Goal: Find specific page/section: Find specific page/section

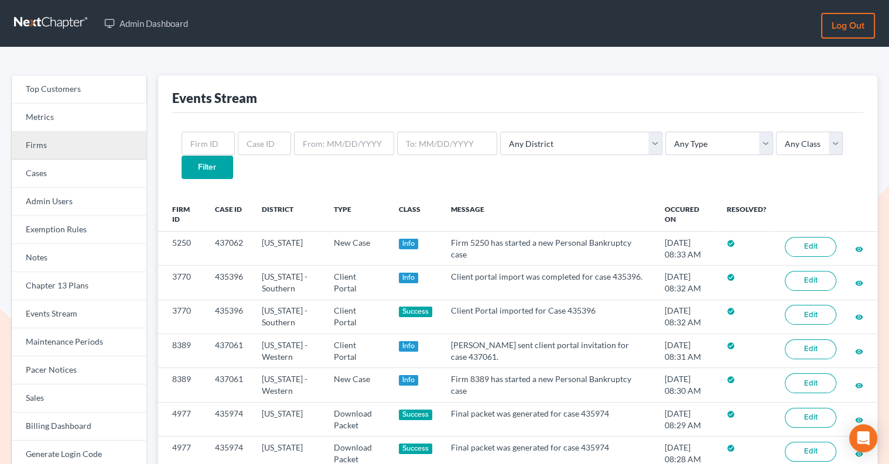
click at [41, 139] on link "Firms" at bounding box center [79, 146] width 135 height 28
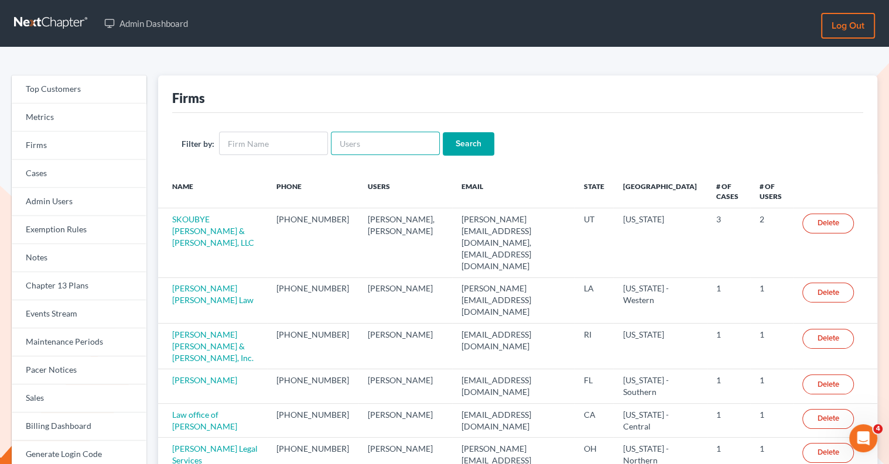
click at [344, 146] on input "text" at bounding box center [385, 143] width 109 height 23
paste input "simplyblessedlaw@gmail.com"
type input "simplyblessedlaw@gmail.com"
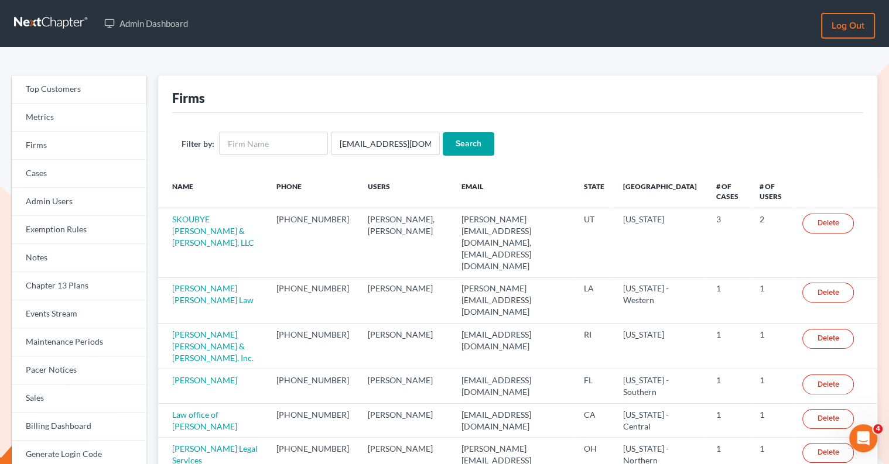
click at [467, 142] on input "Search" at bounding box center [469, 143] width 52 height 23
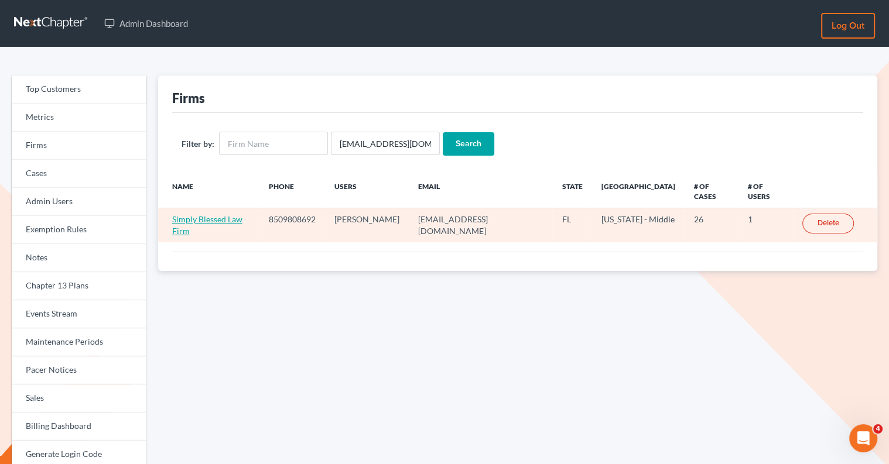
click at [208, 214] on link "Simply Blessed Law Firm" at bounding box center [207, 225] width 70 height 22
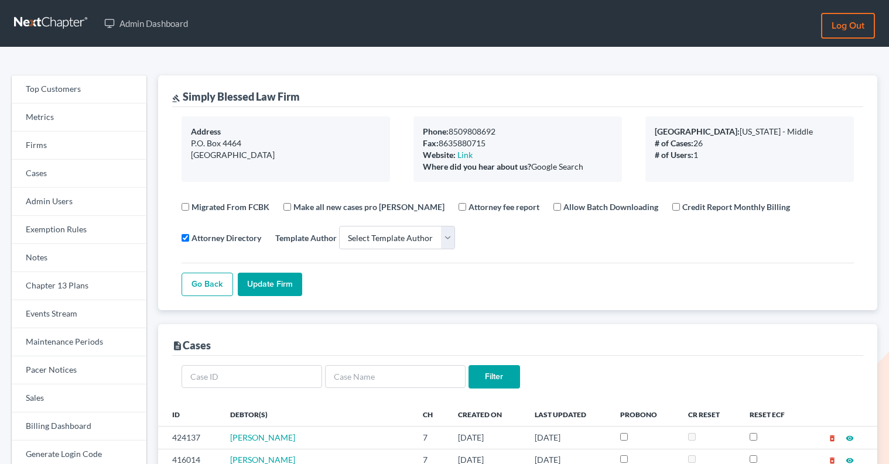
select select
click at [78, 143] on link "Firms" at bounding box center [79, 146] width 135 height 28
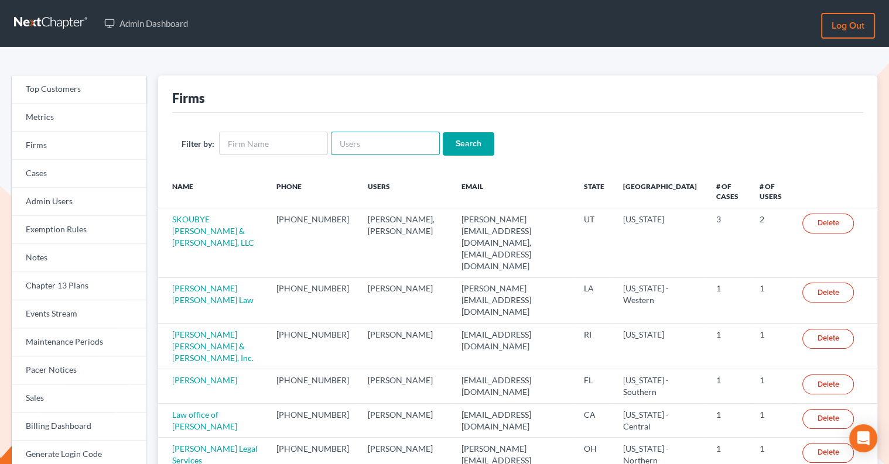
click at [351, 141] on input "text" at bounding box center [385, 143] width 109 height 23
paste input "[EMAIL_ADDRESS][DOMAIN_NAME]"
type input "[EMAIL_ADDRESS][DOMAIN_NAME]"
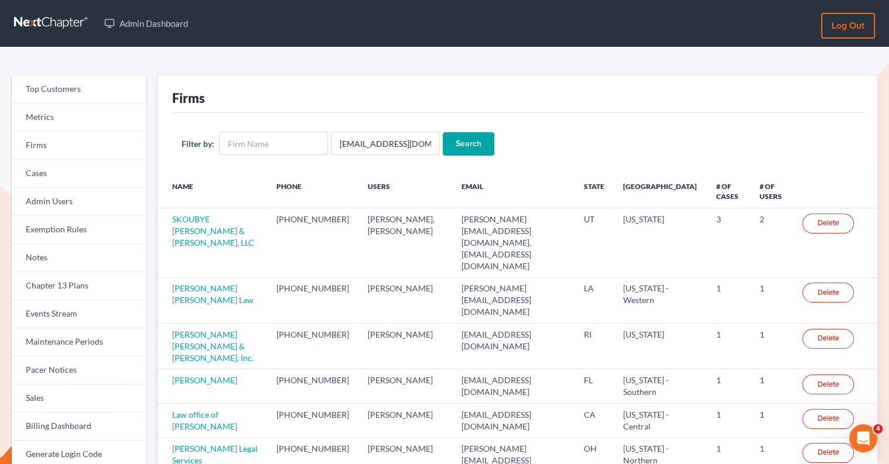
click at [462, 141] on input "Search" at bounding box center [469, 143] width 52 height 23
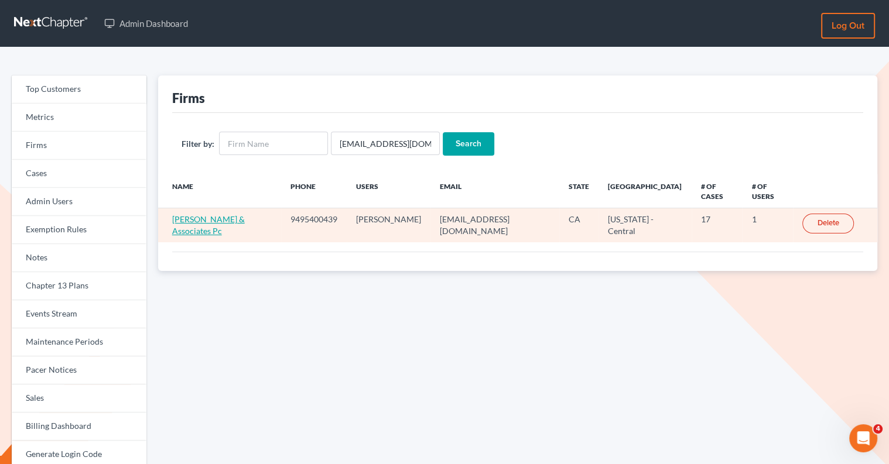
click at [215, 214] on link "[PERSON_NAME] & Associates Pc" at bounding box center [208, 225] width 73 height 22
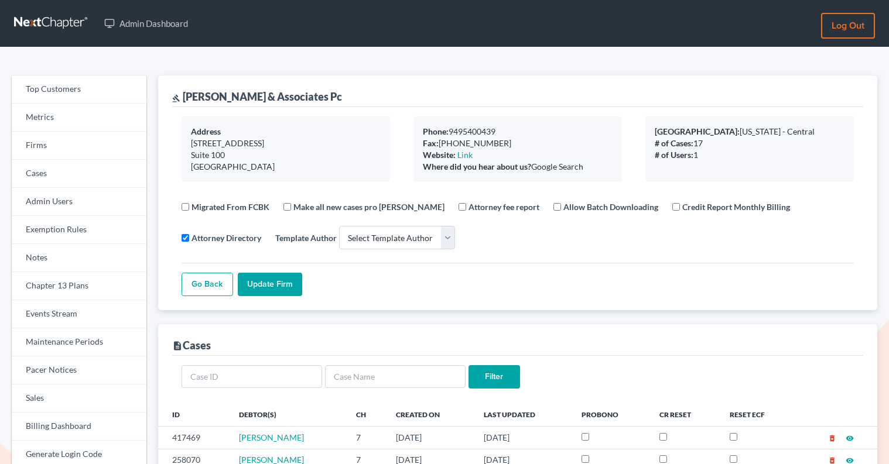
select select
drag, startPoint x: 320, startPoint y: 95, endPoint x: 184, endPoint y: 93, distance: 135.3
click at [184, 93] on div "gavel [PERSON_NAME] & Associates Pc" at bounding box center [517, 92] width 691 height 32
copy div "[PERSON_NAME] & Associates Pc"
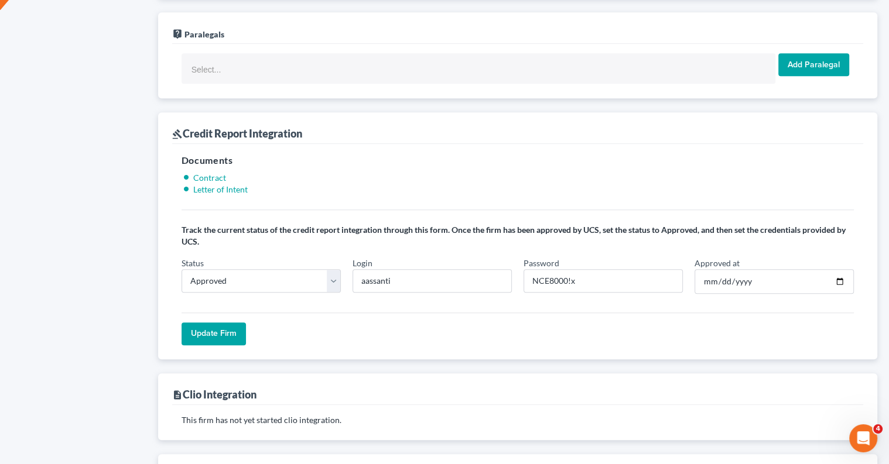
scroll to position [797, 0]
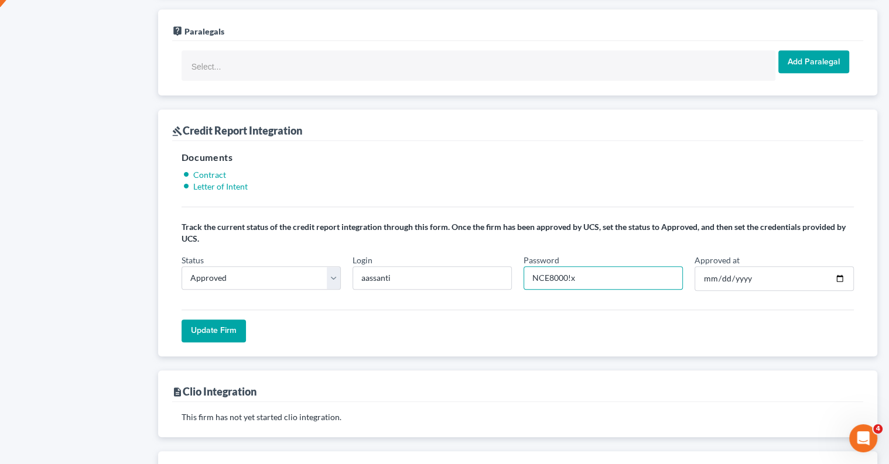
drag, startPoint x: 567, startPoint y: 264, endPoint x: 512, endPoint y: 263, distance: 55.0
click at [512, 264] on div "Status In Progress Not Approved Approved Retry Login aassanti Password [SECURIT…" at bounding box center [518, 277] width 684 height 46
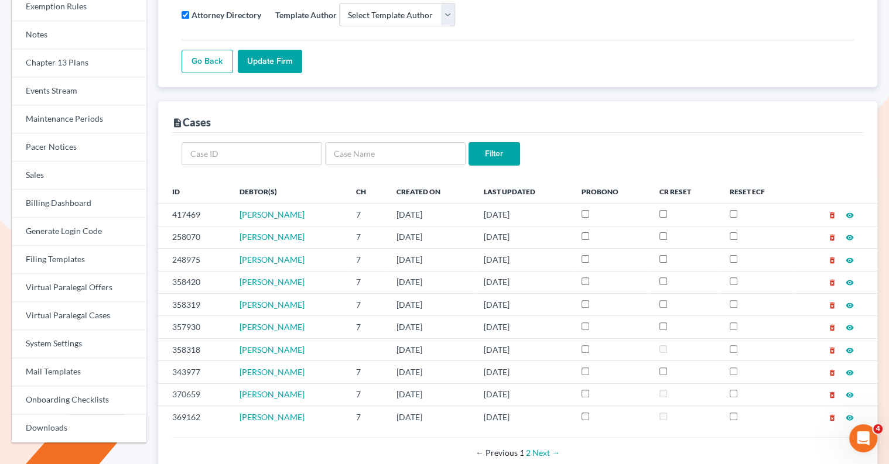
scroll to position [0, 0]
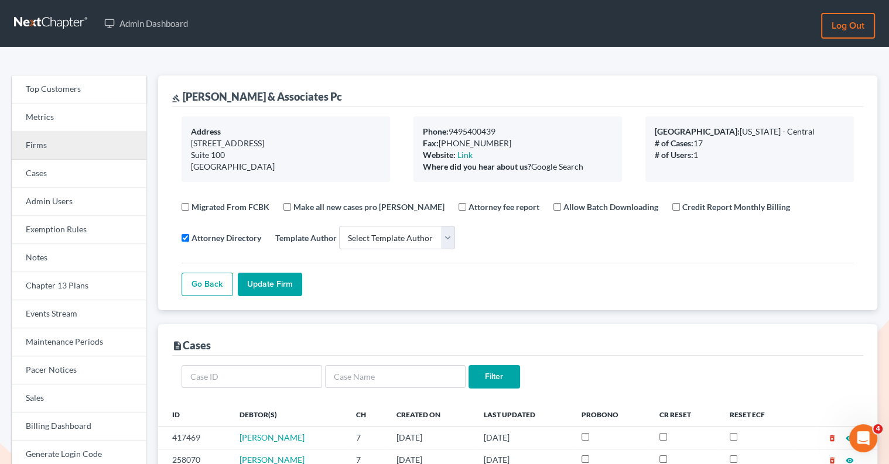
click at [74, 135] on link "Firms" at bounding box center [79, 146] width 135 height 28
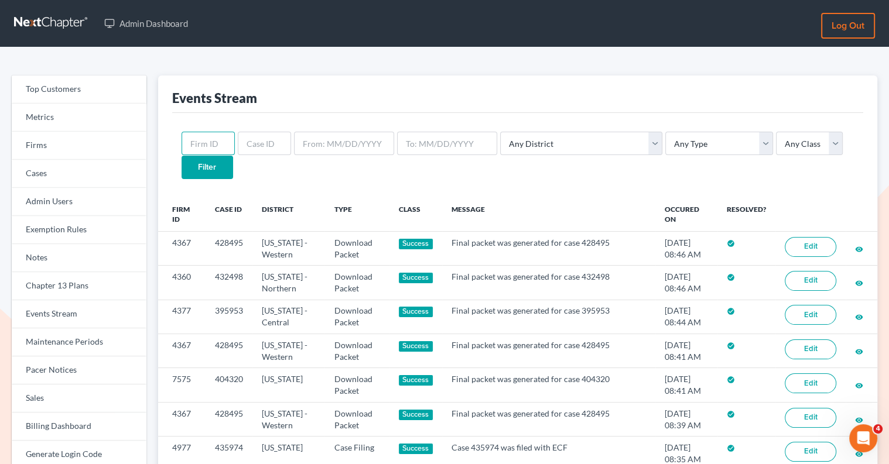
click at [213, 142] on input "text" at bounding box center [208, 143] width 53 height 23
paste input "8214"
type input "8214"
click at [665, 138] on select "Any Type Case Applied To Plan Case Archive Case Duplicate Case Filing Chapter 1…" at bounding box center [719, 143] width 108 height 23
select select "credit_report"
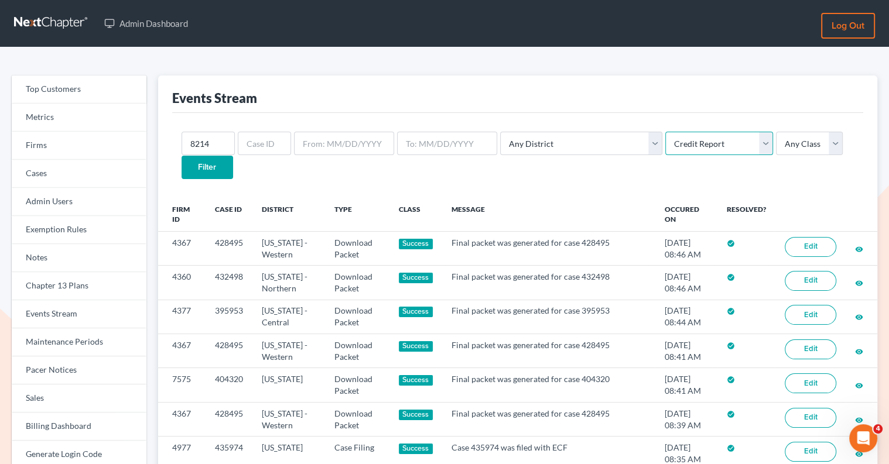
click at [665, 132] on select "Any Type Case Applied To Plan Case Archive Case Duplicate Case Filing Chapter 1…" at bounding box center [719, 143] width 108 height 23
click at [233, 156] on input "Filter" at bounding box center [208, 167] width 52 height 23
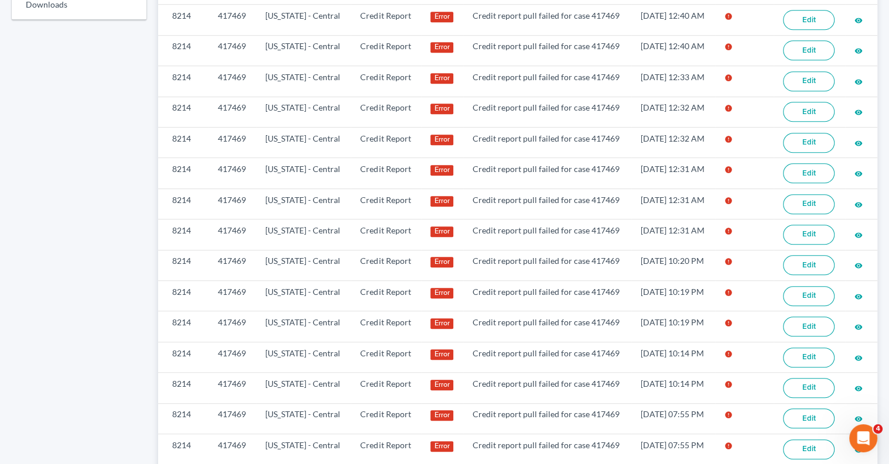
scroll to position [719, 0]
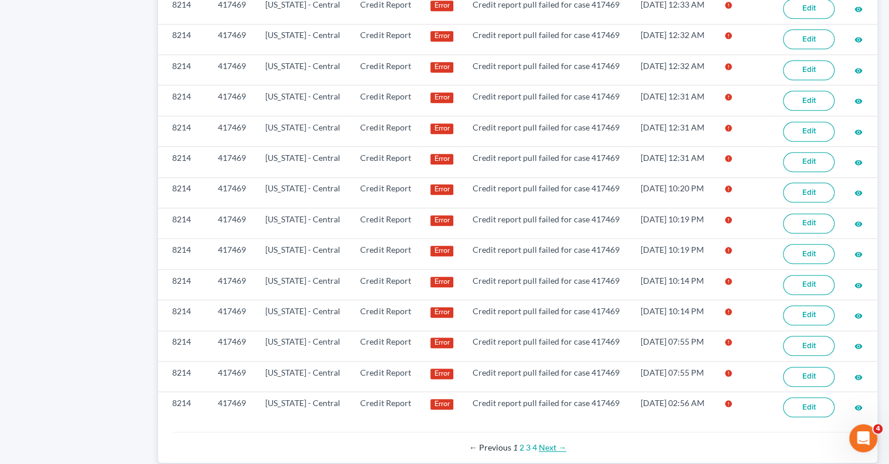
click at [548, 443] on link "Next →" at bounding box center [553, 448] width 28 height 10
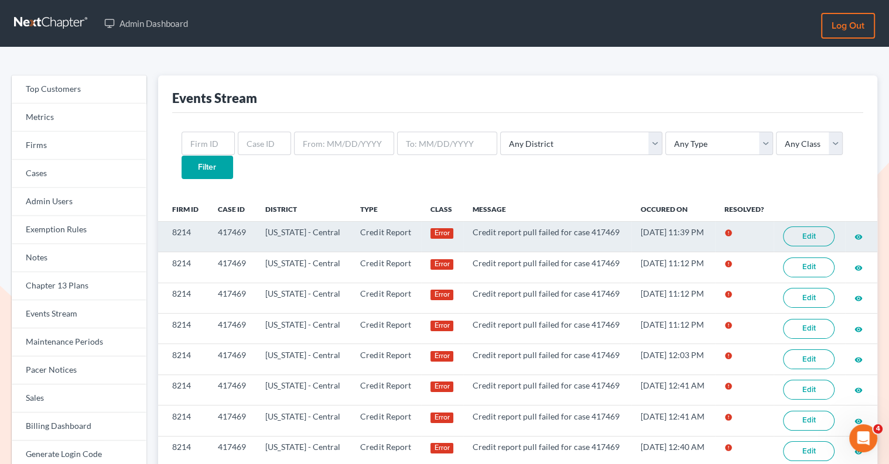
click at [801, 227] on link "Edit" at bounding box center [809, 237] width 52 height 20
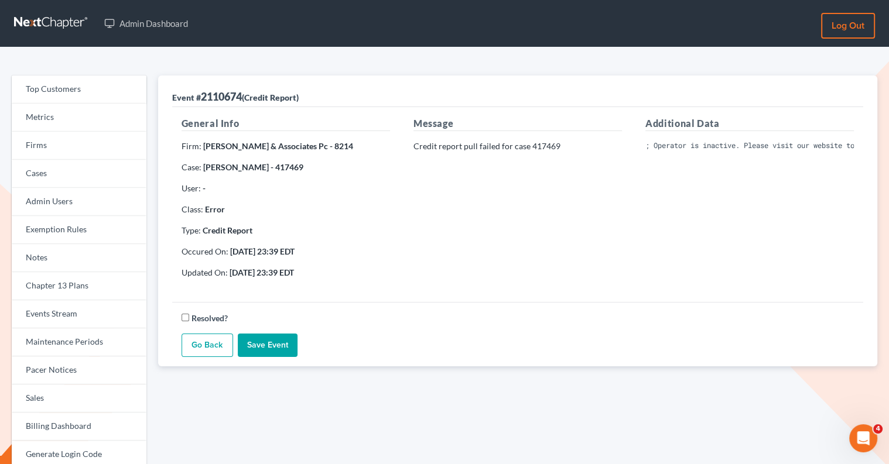
scroll to position [0, 243]
drag, startPoint x: 642, startPoint y: 141, endPoint x: 882, endPoint y: 149, distance: 240.2
click at [882, 150] on div "Event # 2110674 (Credit Report) General Info Firm: [PERSON_NAME] & Associates P…" at bounding box center [517, 376] width 731 height 600
copy pre "Invalid Client Account Identifier; Operator is inactive. Please visit our websi…"
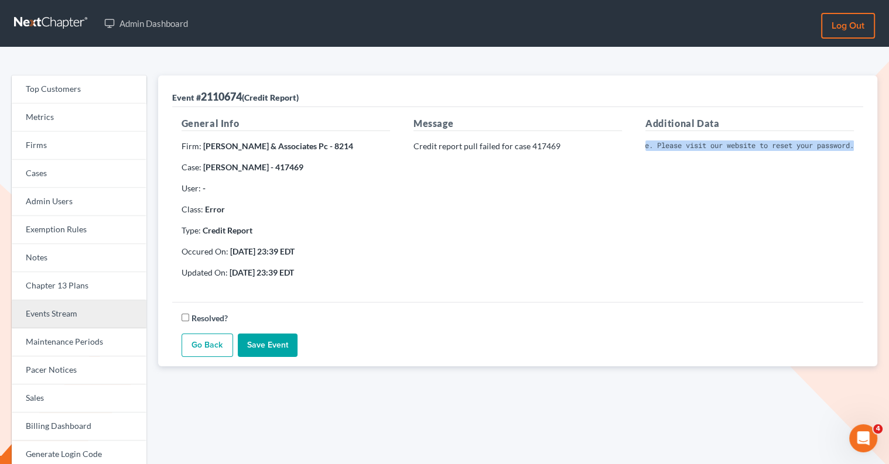
click at [64, 316] on link "Events Stream" at bounding box center [79, 314] width 135 height 28
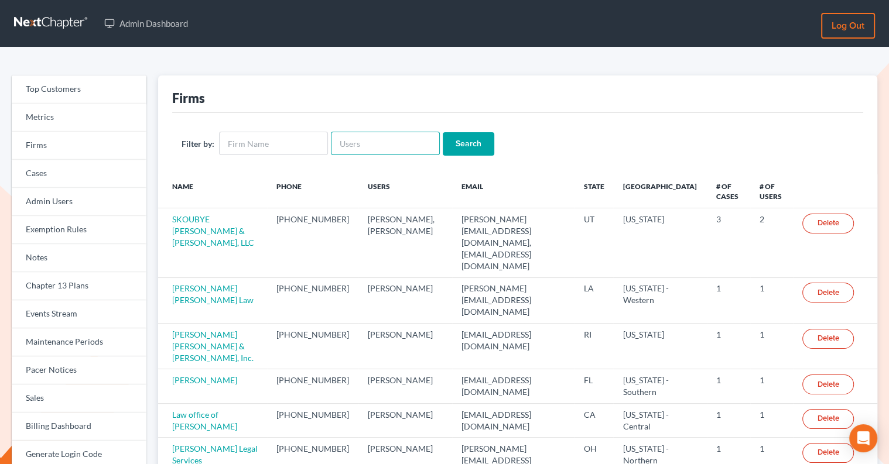
click at [365, 151] on input "text" at bounding box center [385, 143] width 109 height 23
paste input "[EMAIL_ADDRESS][DOMAIN_NAME]"
type input "[EMAIL_ADDRESS][DOMAIN_NAME]"
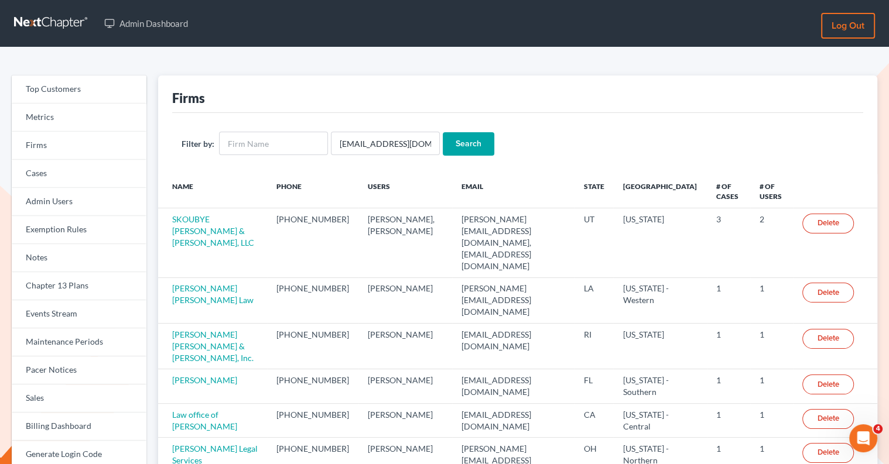
click at [470, 146] on input "Search" at bounding box center [469, 143] width 52 height 23
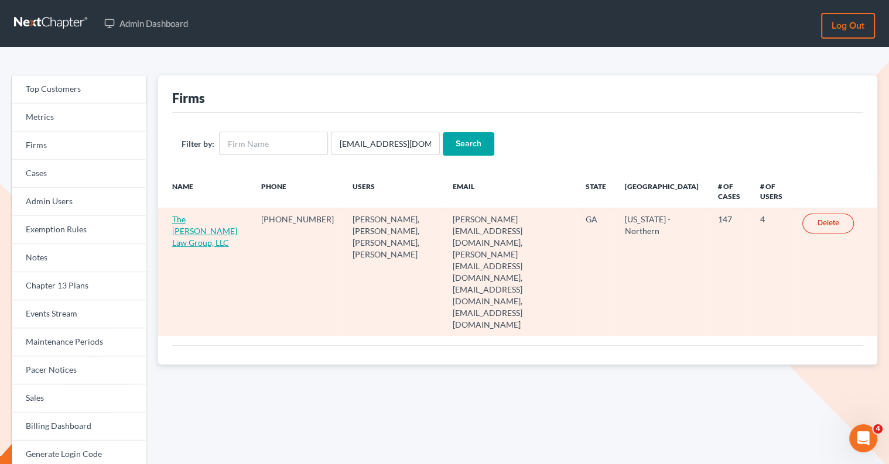
click at [190, 231] on link "The [PERSON_NAME] Law Group, LLC" at bounding box center [204, 230] width 65 height 33
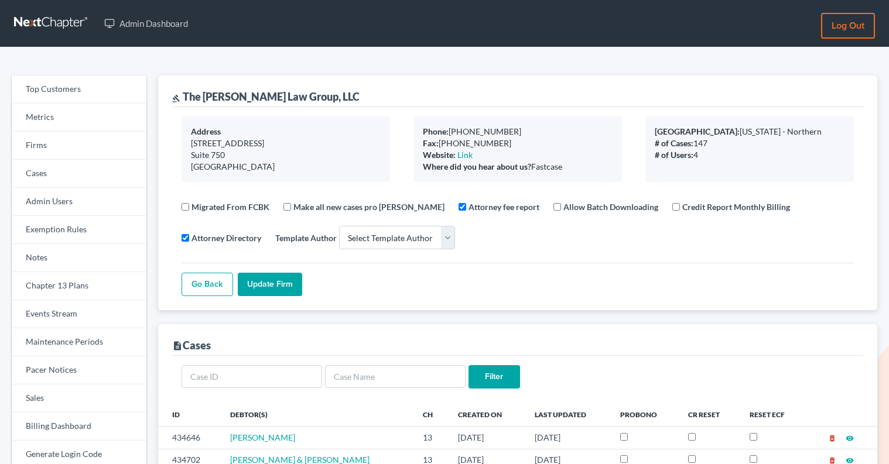
select select
drag, startPoint x: 325, startPoint y: 96, endPoint x: 185, endPoint y: 91, distance: 140.0
click at [185, 91] on div "gavel The Martin Law Group, LLC" at bounding box center [517, 92] width 691 height 32
copy div "The Martin Law Group, LLC"
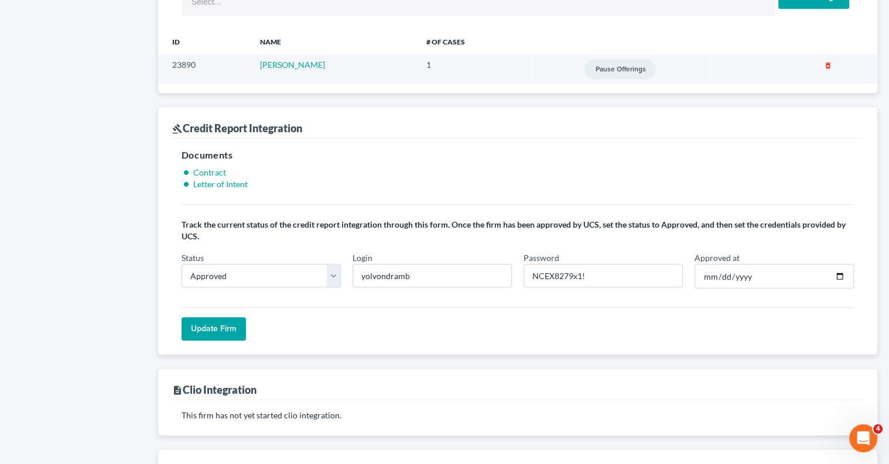
scroll to position [984, 0]
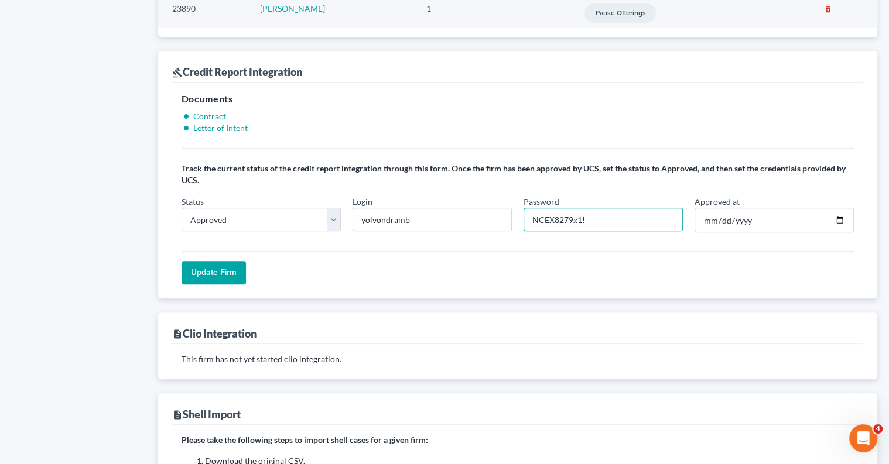
drag, startPoint x: 572, startPoint y: 207, endPoint x: 529, endPoint y: 207, distance: 42.7
click at [529, 208] on input "NCEX8279x1!" at bounding box center [603, 219] width 159 height 23
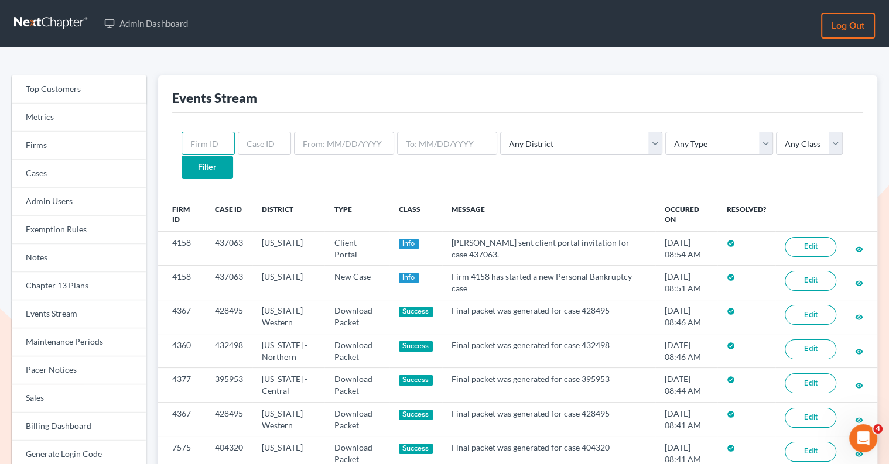
click at [197, 146] on input "text" at bounding box center [208, 143] width 53 height 23
paste input "4802"
type input "4802"
click at [233, 156] on input "Filter" at bounding box center [208, 167] width 52 height 23
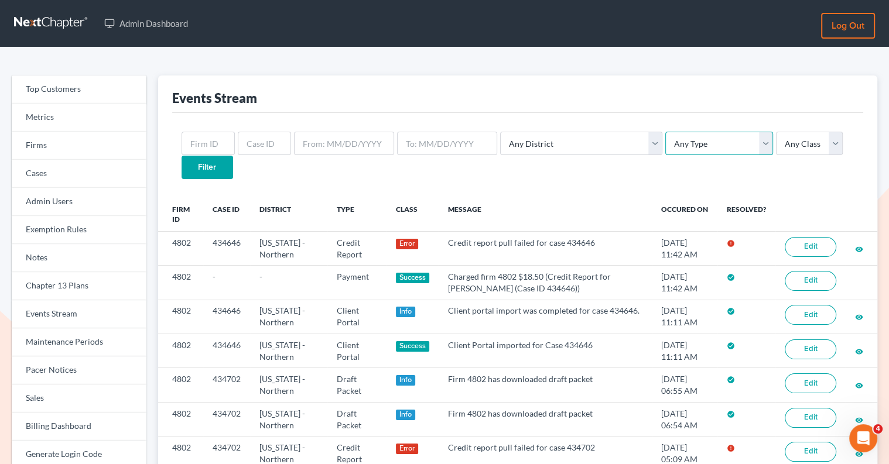
click at [672, 146] on select "Any Type Case Applied To Plan Case Archive Case Duplicate Case Filing Chapter 1…" at bounding box center [719, 143] width 108 height 23
select select "credit_report"
click at [665, 132] on select "Any Type Case Applied To Plan Case Archive Case Duplicate Case Filing Chapter 1…" at bounding box center [719, 143] width 108 height 23
click at [209, 144] on input "text" at bounding box center [208, 143] width 53 height 23
paste input "4802"
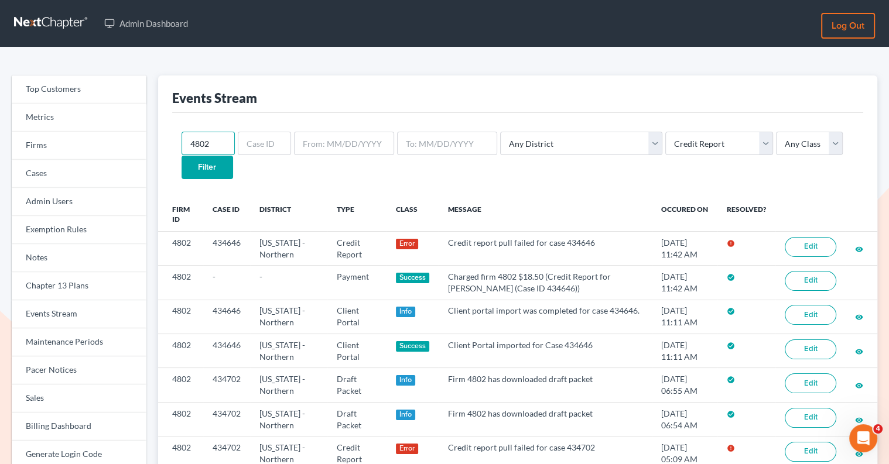
type input "4802"
click at [233, 156] on input "Filter" at bounding box center [208, 167] width 52 height 23
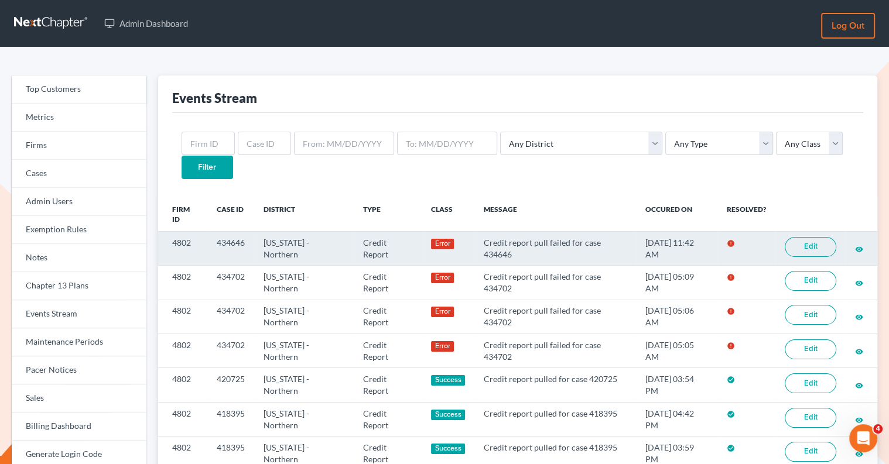
click at [803, 237] on link "Edit" at bounding box center [811, 247] width 52 height 20
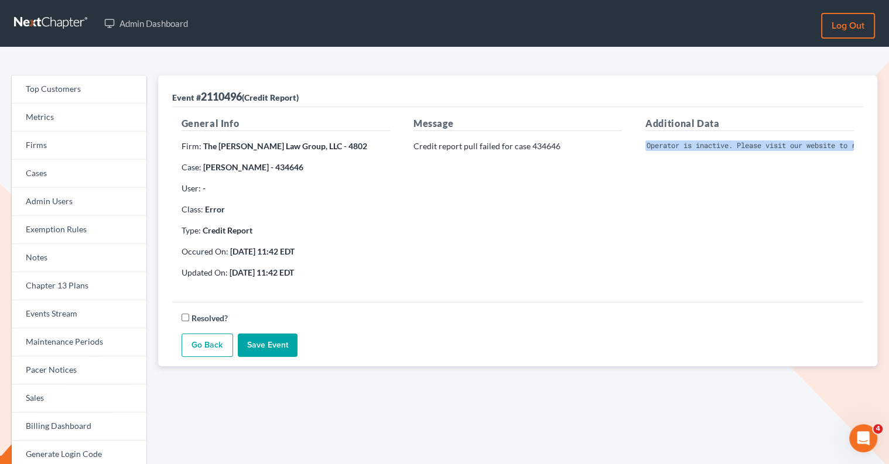
scroll to position [0, 243]
drag, startPoint x: 645, startPoint y: 147, endPoint x: 895, endPoint y: 156, distance: 250.2
click at [888, 156] on html "Admin Dashboard Log out Top Customers Metrics Firms Cases Admin Users Exemption…" at bounding box center [444, 362] width 889 height 724
copy pre "Invalid Client Account Identifier; Operator is inactive. Please visit our websi…"
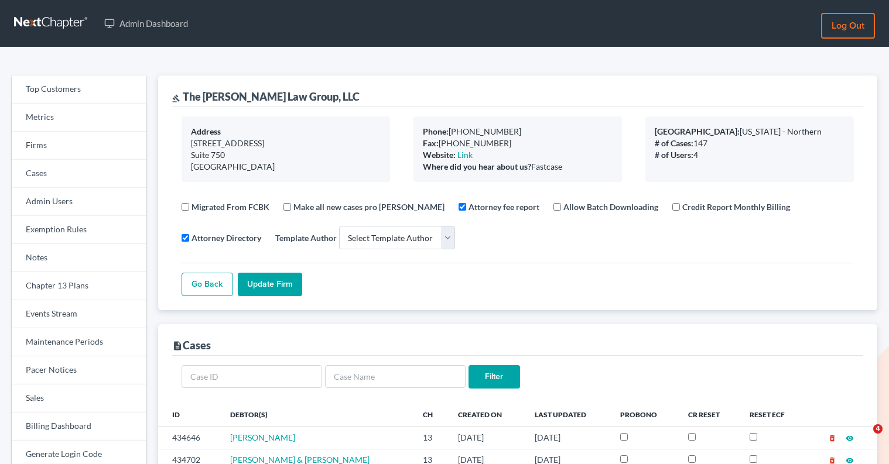
select select
click at [54, 145] on link "Firms" at bounding box center [79, 146] width 135 height 28
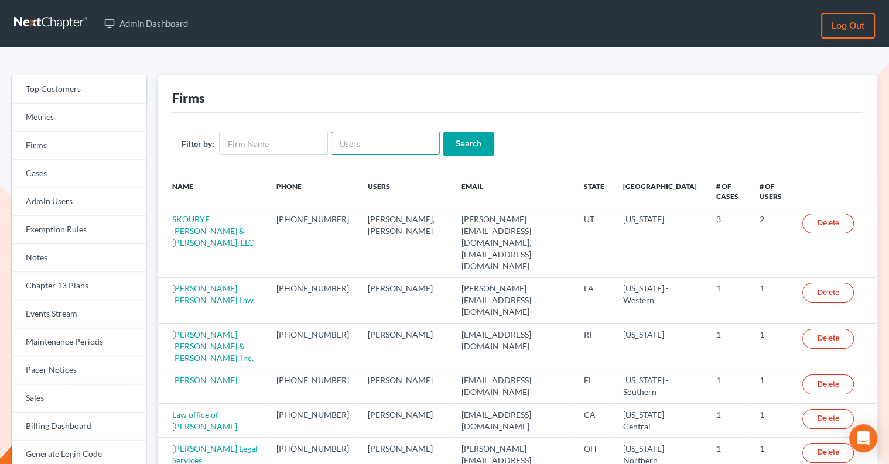
click at [333, 146] on input "text" at bounding box center [385, 143] width 109 height 23
paste input "[EMAIL_ADDRESS][DOMAIN_NAME]"
type input "[EMAIL_ADDRESS][DOMAIN_NAME]"
click at [453, 141] on input "Search" at bounding box center [469, 143] width 52 height 23
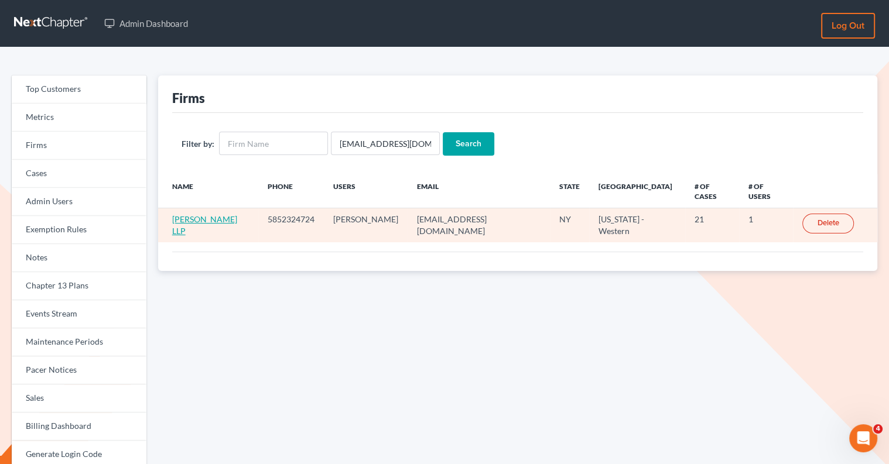
click at [204, 214] on link "[PERSON_NAME] LLP" at bounding box center [204, 225] width 65 height 22
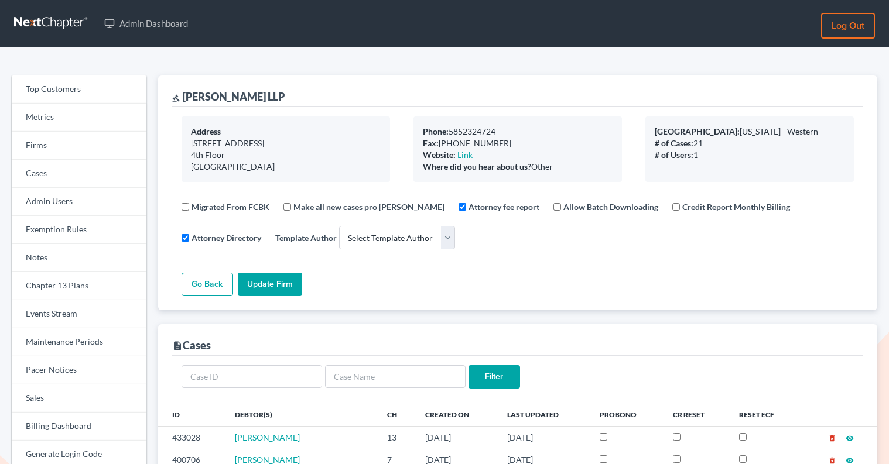
select select
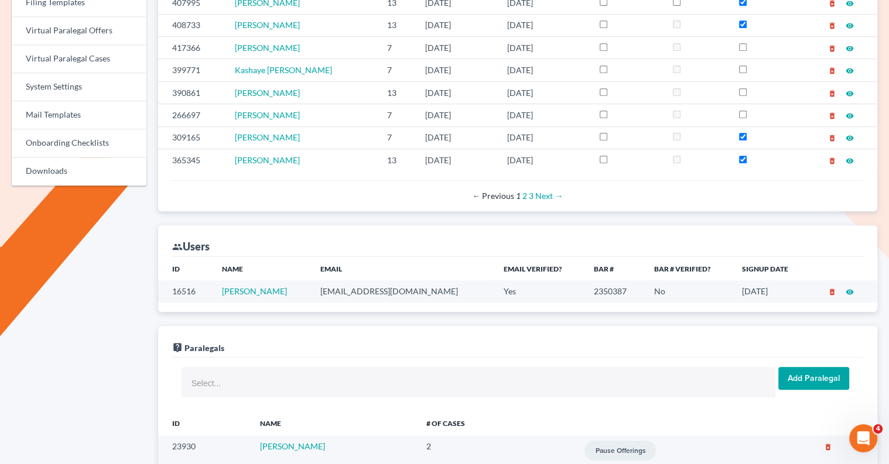
scroll to position [494, 0]
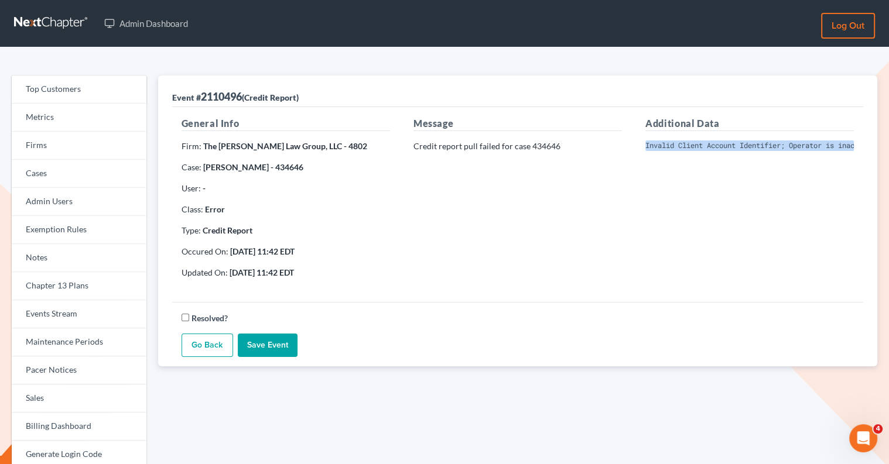
scroll to position [0, 243]
click at [46, 311] on link "Events Stream" at bounding box center [79, 314] width 135 height 28
click at [48, 318] on link "Events Stream" at bounding box center [79, 314] width 135 height 28
click at [64, 312] on link "Events Stream" at bounding box center [79, 314] width 135 height 28
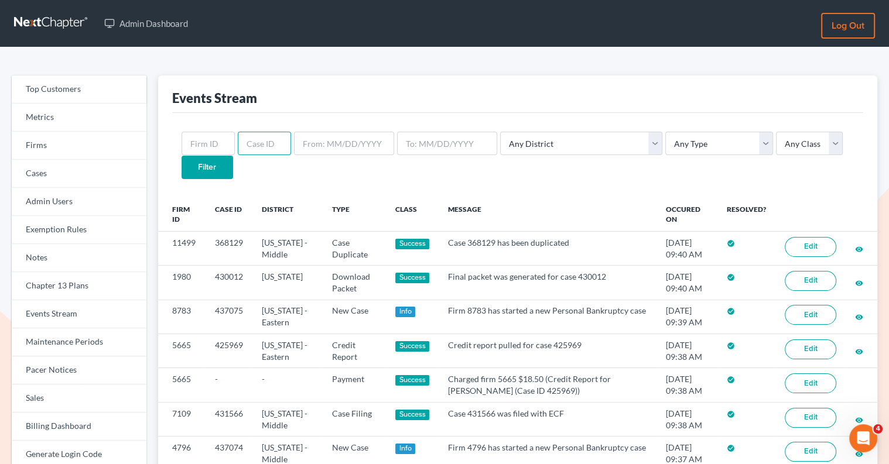
click at [253, 149] on input "text" at bounding box center [264, 143] width 53 height 23
paste input "433028"
type input "433028"
click at [233, 156] on input "Filter" at bounding box center [208, 167] width 52 height 23
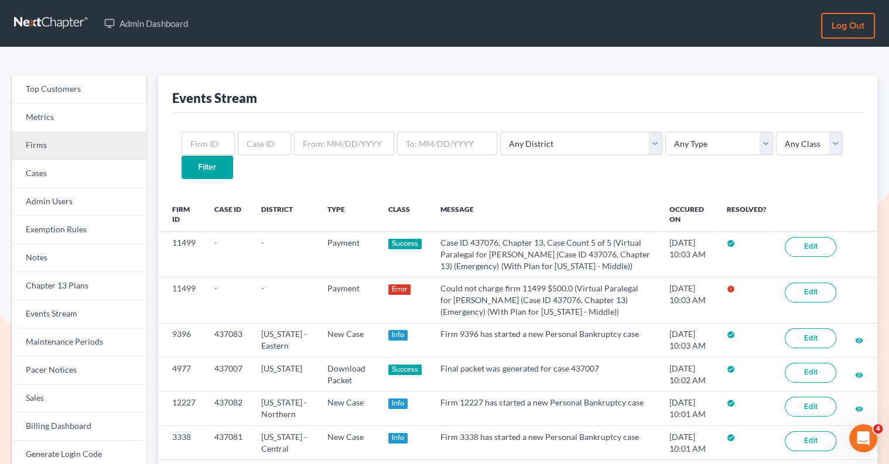
click at [97, 151] on link "Firms" at bounding box center [79, 146] width 135 height 28
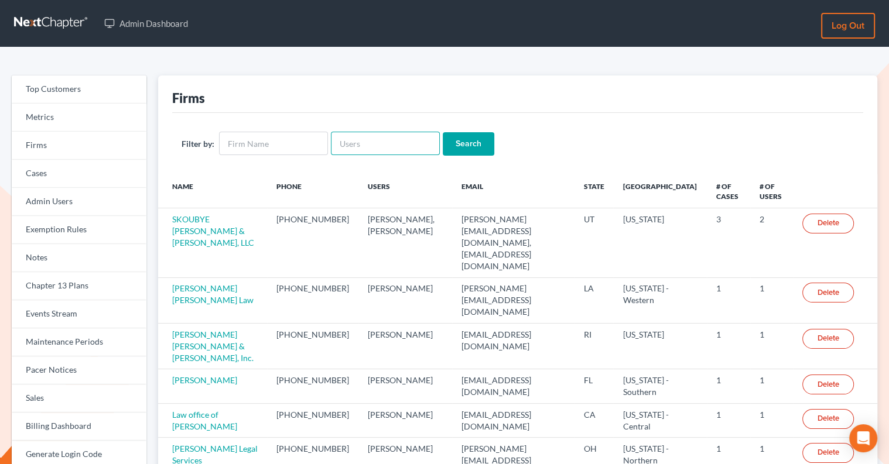
click at [358, 135] on input "text" at bounding box center [385, 143] width 109 height 23
paste input "jbenner@trunkettlaw.com"
type input "jbenner@trunkettlaw.com"
click at [443, 132] on input "Search" at bounding box center [469, 143] width 52 height 23
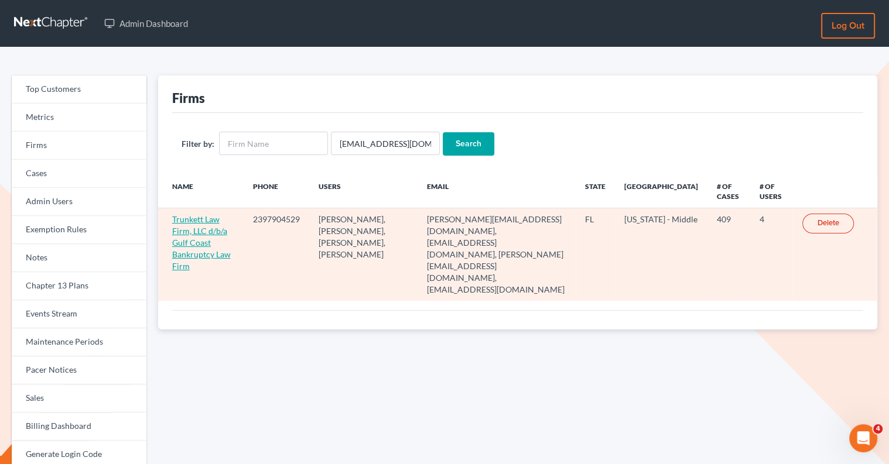
click at [197, 223] on link "Trunkett Law Firm, LLC d/b/a Gulf Coast Bankruptcy Law Firm" at bounding box center [201, 242] width 59 height 57
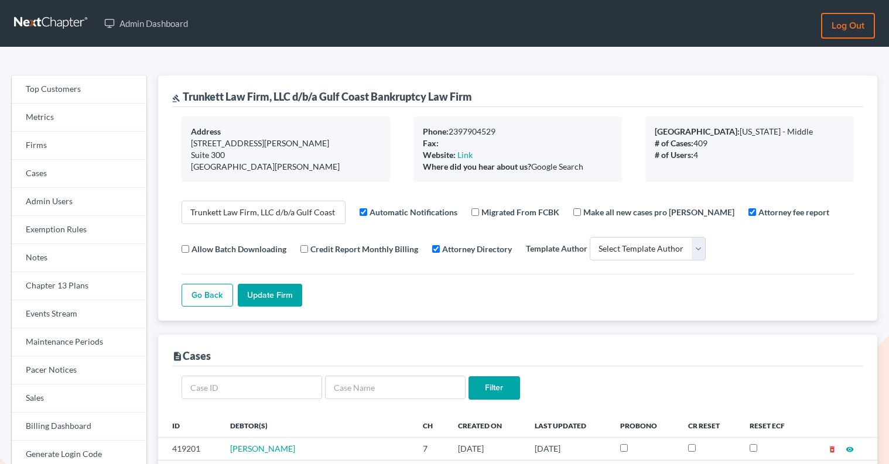
select select
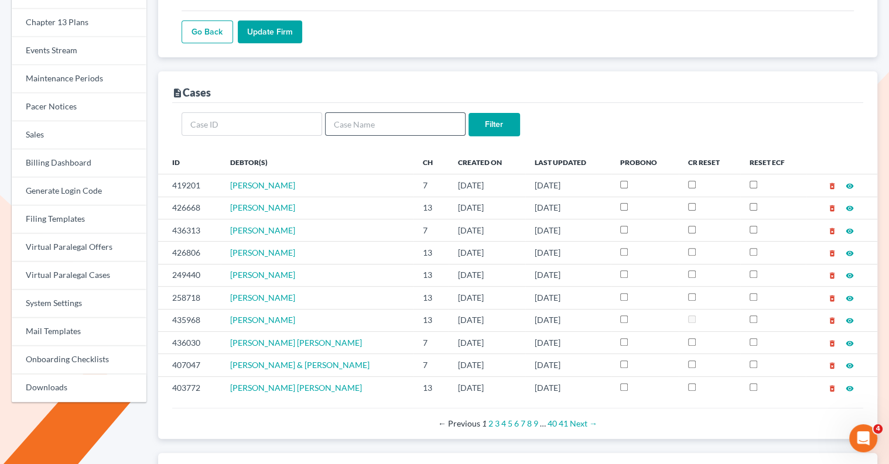
scroll to position [343, 0]
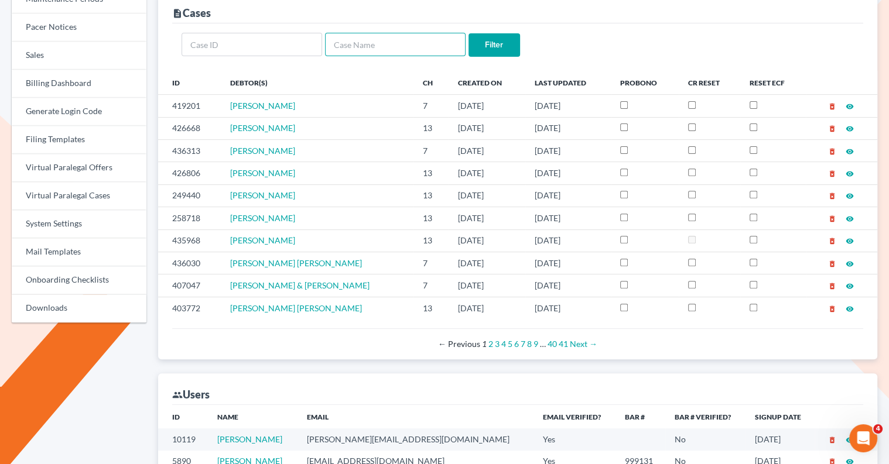
click at [355, 44] on input "text" at bounding box center [395, 44] width 141 height 23
paste input "Alvarez"
type input "Alvarez"
click at [495, 37] on input "Filter" at bounding box center [494, 44] width 52 height 23
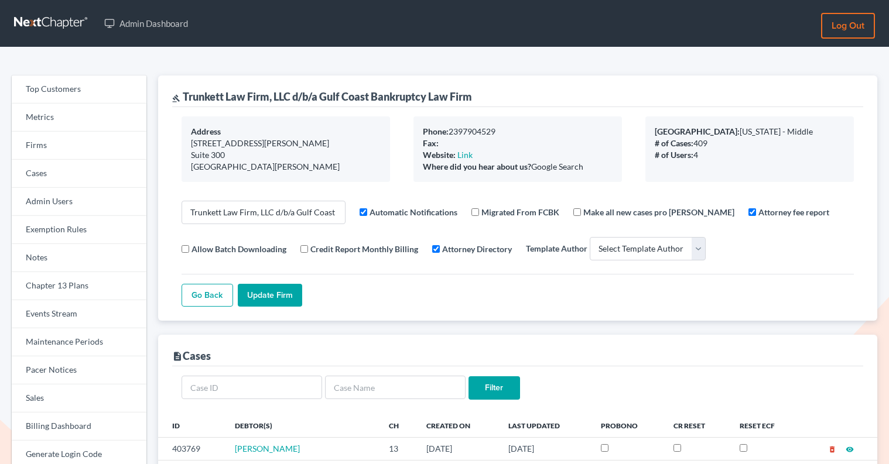
select select
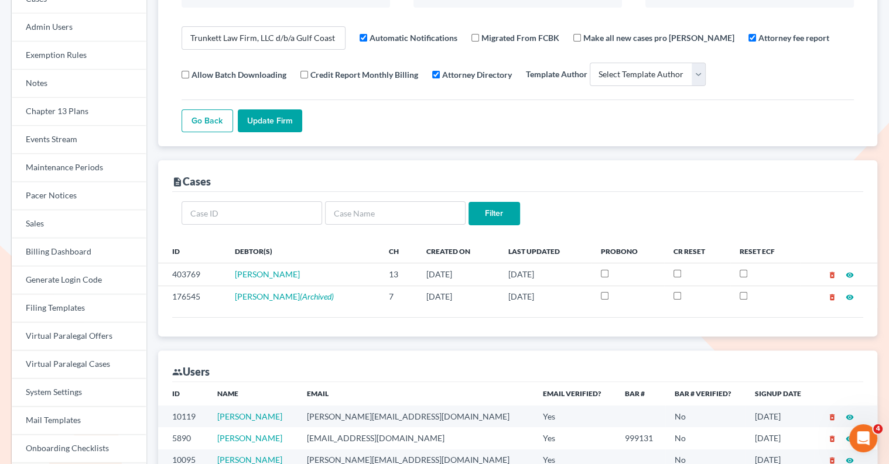
scroll to position [211, 0]
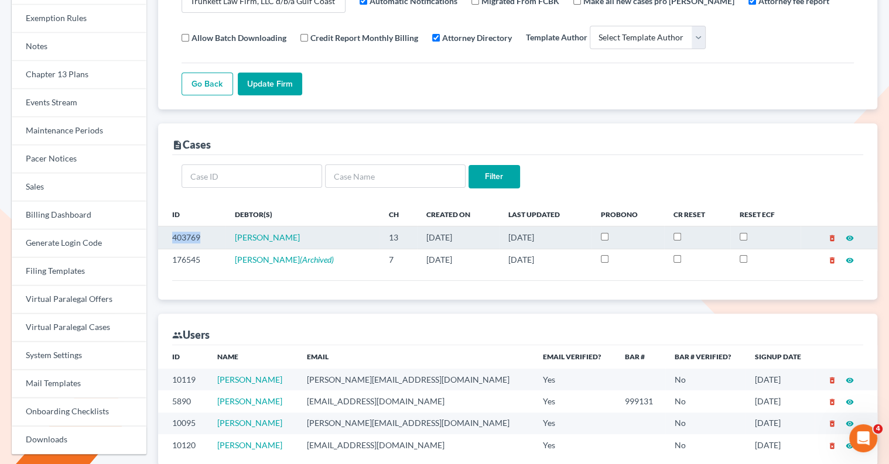
drag, startPoint x: 200, startPoint y: 239, endPoint x: 169, endPoint y: 235, distance: 31.3
click at [169, 235] on td "403769" at bounding box center [191, 238] width 67 height 22
copy td "403769"
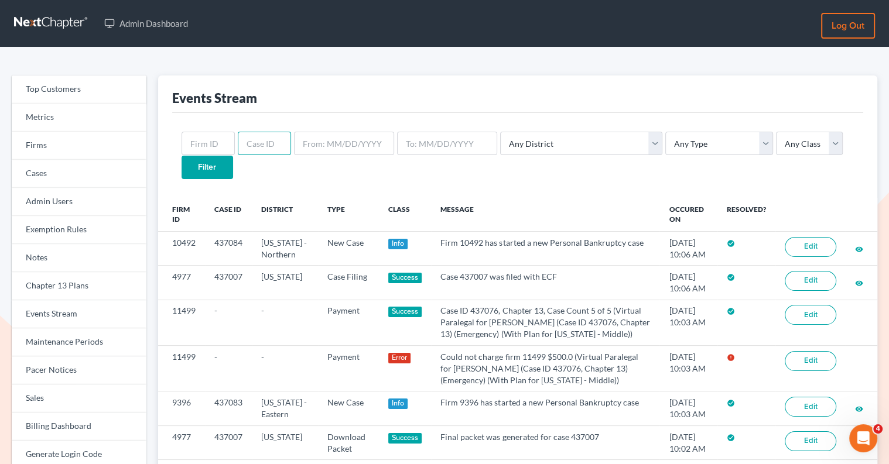
click at [247, 141] on input "text" at bounding box center [264, 143] width 53 height 23
paste input "403769"
type input "403769"
click at [233, 156] on input "Filter" at bounding box center [208, 167] width 52 height 23
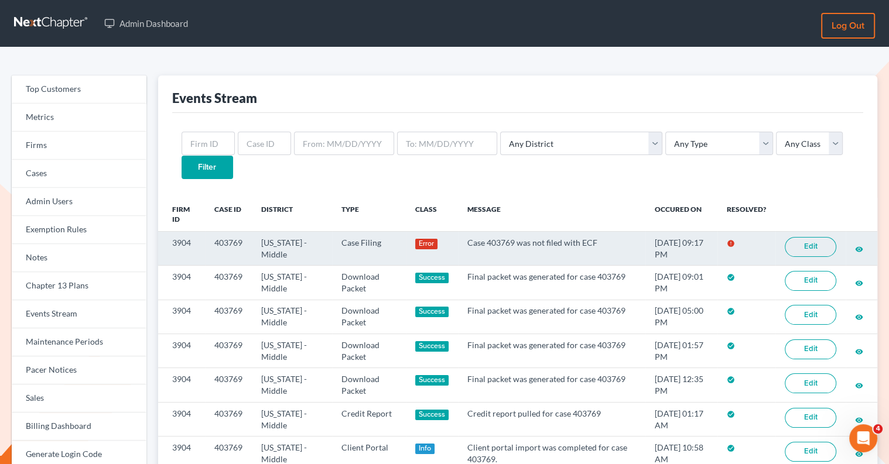
click at [817, 237] on link "Edit" at bounding box center [811, 247] width 52 height 20
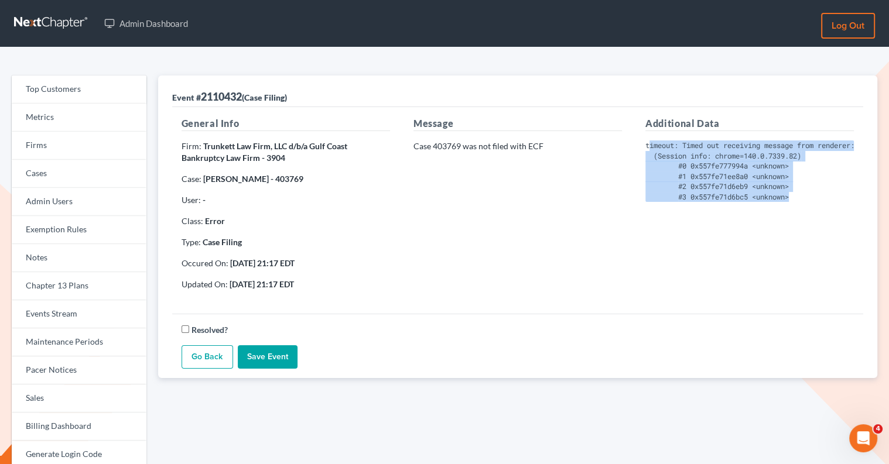
drag, startPoint x: 799, startPoint y: 193, endPoint x: 649, endPoint y: 140, distance: 158.9
click at [649, 141] on pre "timeout: Timed out receiving message from renderer: 10.000 (Session info: chrom…" at bounding box center [749, 171] width 208 height 61
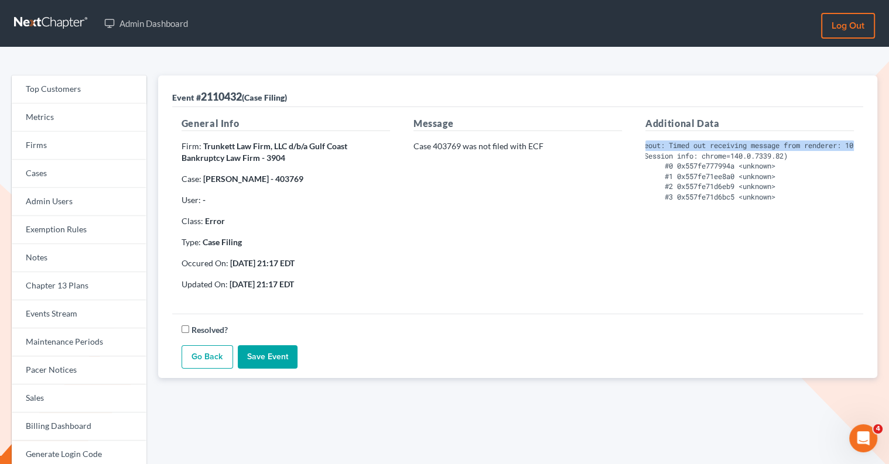
scroll to position [0, 41]
drag, startPoint x: 644, startPoint y: 142, endPoint x: 820, endPoint y: 148, distance: 176.3
click at [820, 148] on div "Additional Data timeout: Timed out receiving message from renderer: 10.000 (Ses…" at bounding box center [750, 208] width 232 height 183
copy pre "timeout: Timed out receiving message from renderer"
